Goal: Task Accomplishment & Management: Use online tool/utility

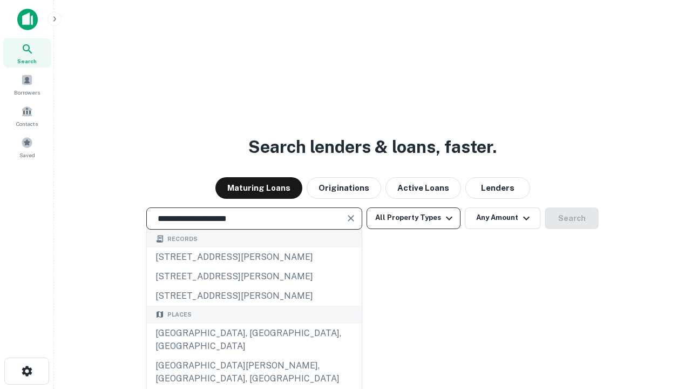
click at [254, 356] on div "[GEOGRAPHIC_DATA], [GEOGRAPHIC_DATA], [GEOGRAPHIC_DATA]" at bounding box center [254, 339] width 215 height 32
click at [414, 218] on button "All Property Types" at bounding box center [414, 218] width 94 height 22
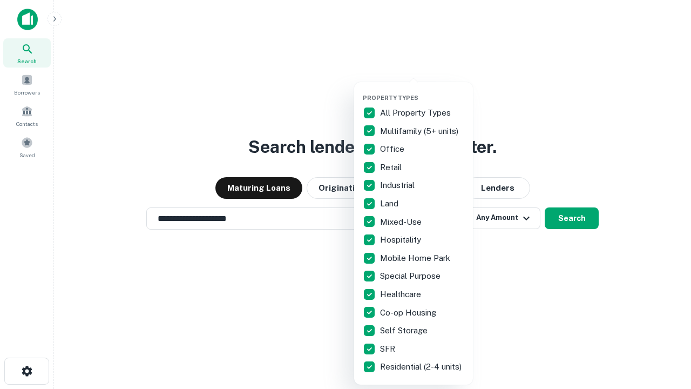
type input "**********"
click at [422, 91] on button "button" at bounding box center [422, 91] width 119 height 1
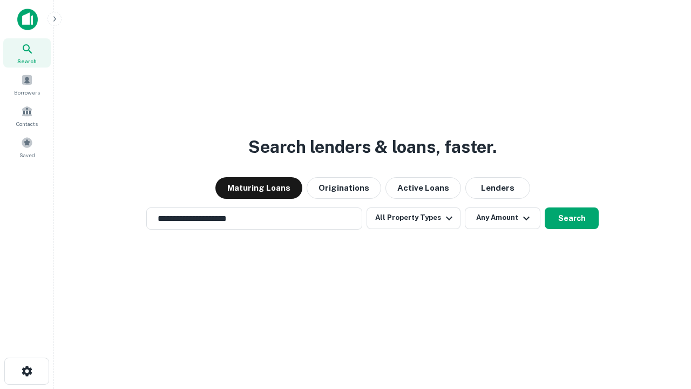
scroll to position [6, 130]
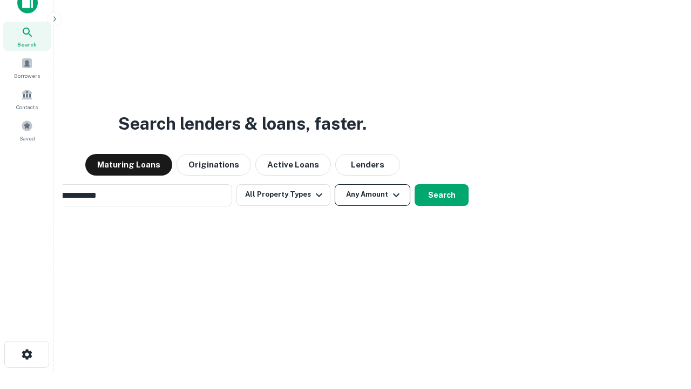
click at [335, 184] on button "Any Amount" at bounding box center [373, 195] width 76 height 22
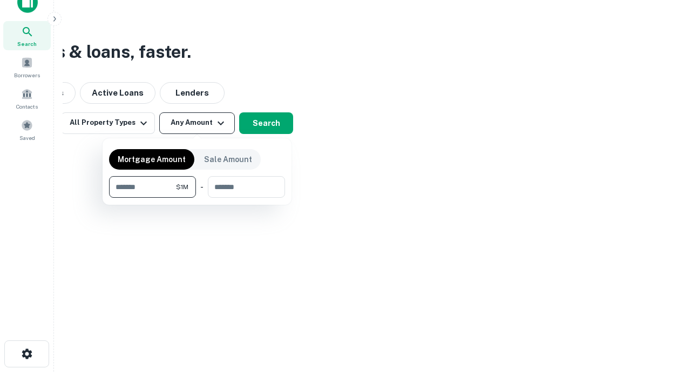
type input "*******"
click at [197, 198] on button "button" at bounding box center [197, 198] width 176 height 1
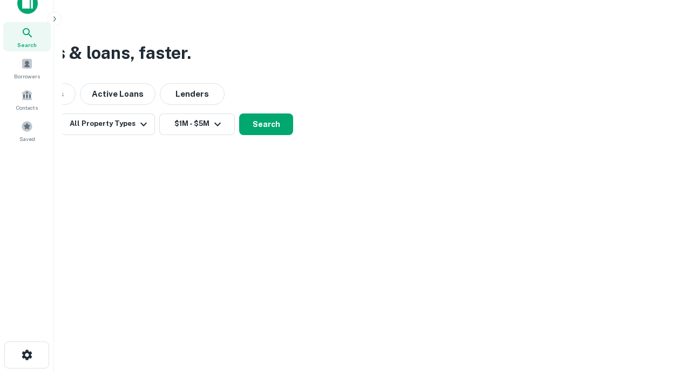
scroll to position [6, 199]
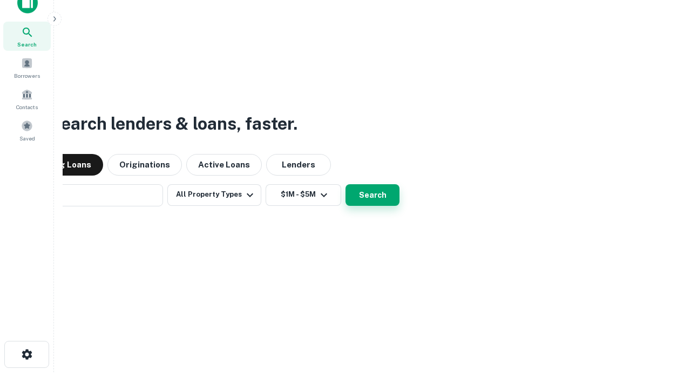
click at [346, 184] on button "Search" at bounding box center [373, 195] width 54 height 22
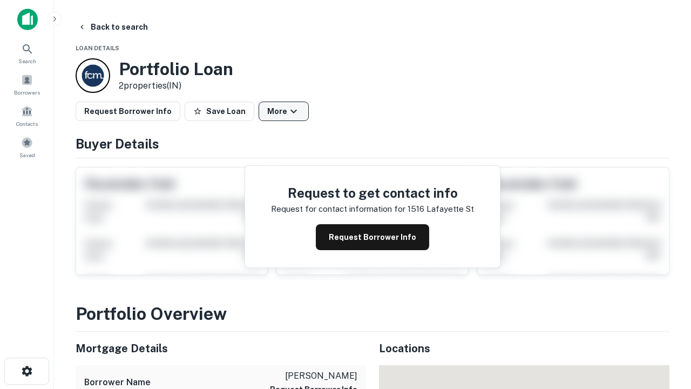
click at [283, 111] on button "More" at bounding box center [284, 111] width 50 height 19
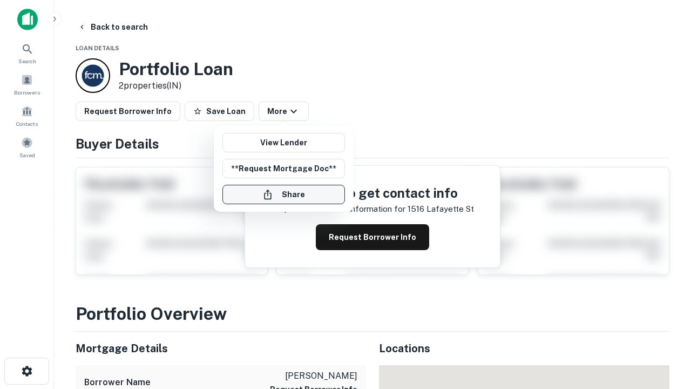
click at [283, 194] on button "Share" at bounding box center [283, 194] width 123 height 19
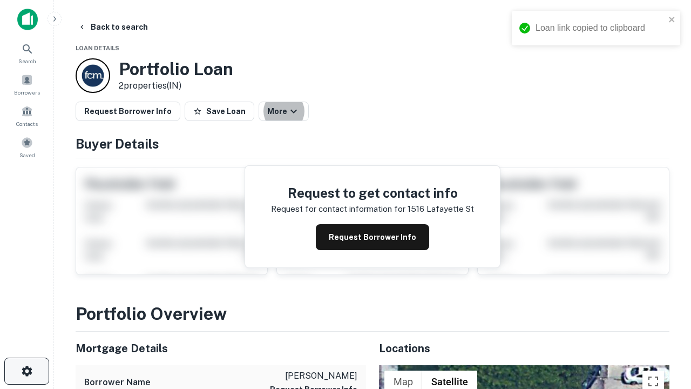
click at [26, 371] on icon "button" at bounding box center [27, 370] width 13 height 13
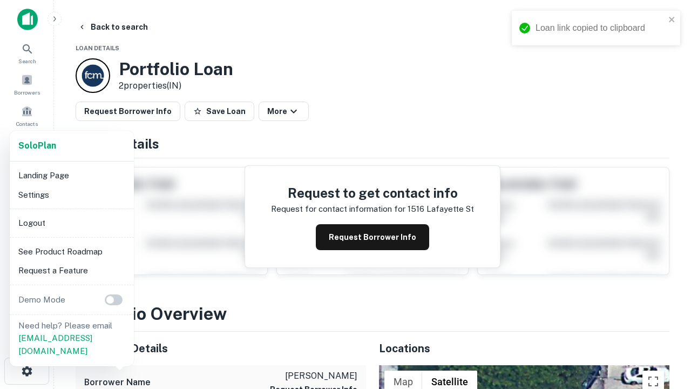
click at [71, 222] on li "Logout" at bounding box center [72, 222] width 116 height 19
